Goal: Entertainment & Leisure: Consume media (video, audio)

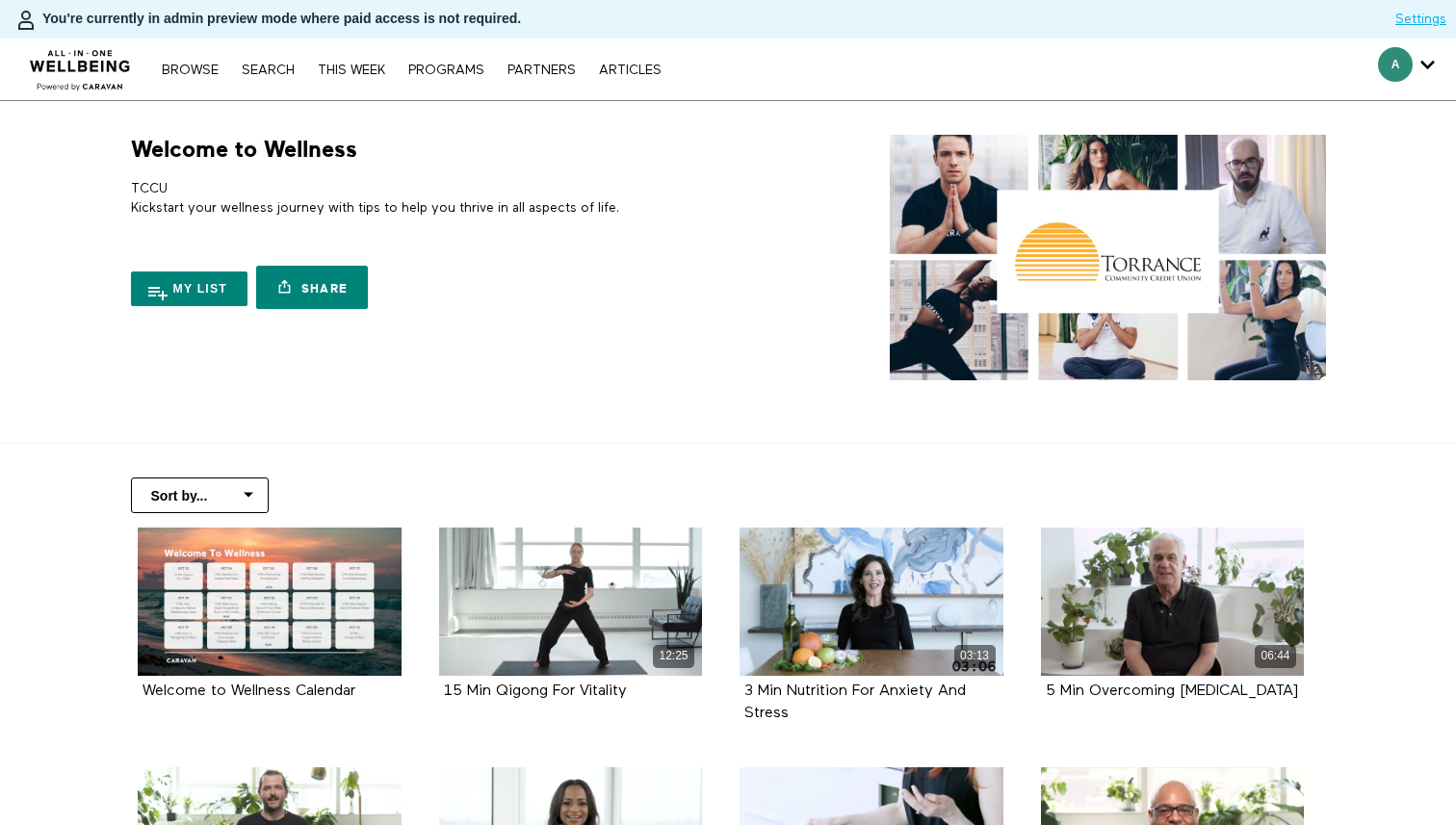
click at [548, 353] on div "Welcome to Wellness TCCU Kickstart your wellness journey with tips to help you …" at bounding box center [728, 257] width 1233 height 245
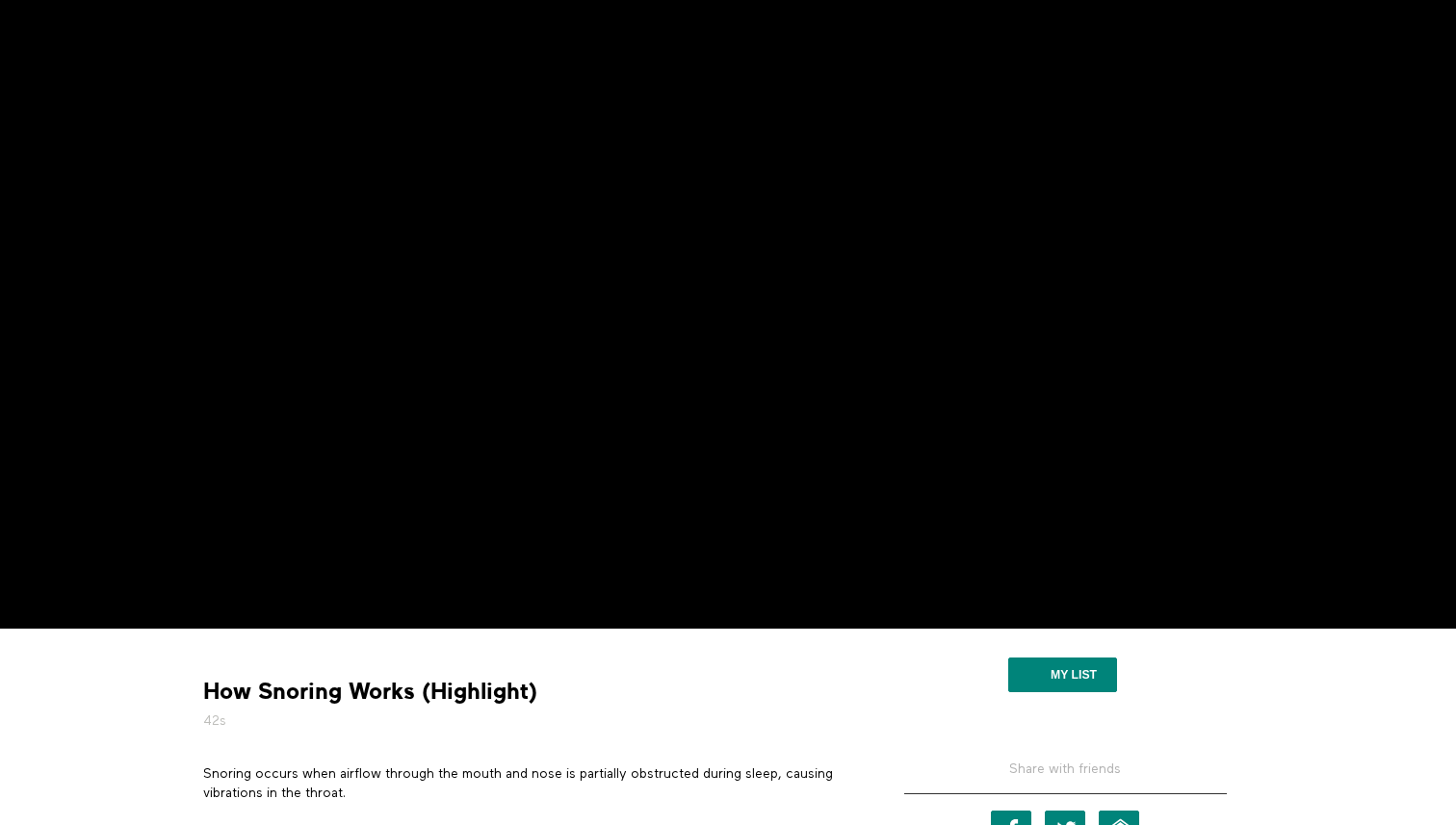
scroll to position [173, 0]
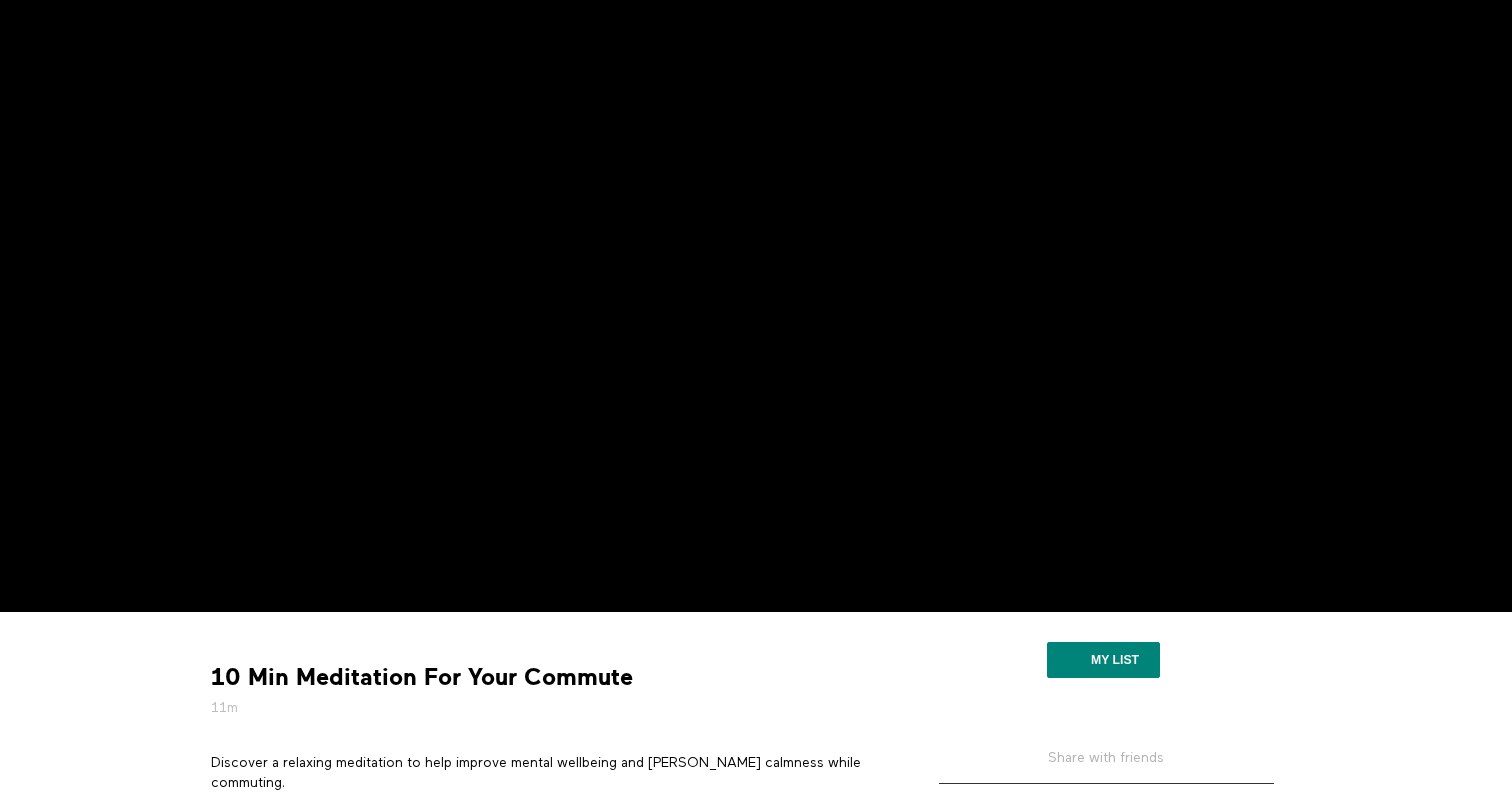
scroll to position [140, 0]
